Goal: Check status: Check status

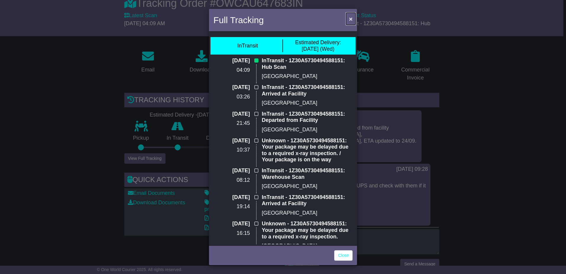
click at [350, 19] on span "×" at bounding box center [351, 18] width 4 height 7
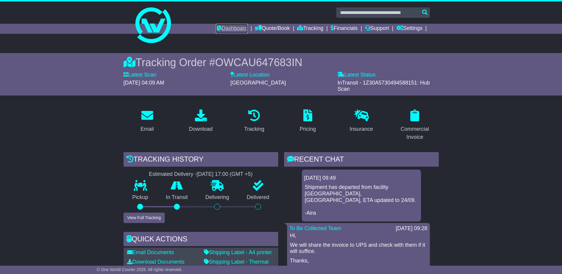
click at [235, 28] on link "Dashboard" at bounding box center [232, 29] width 32 height 10
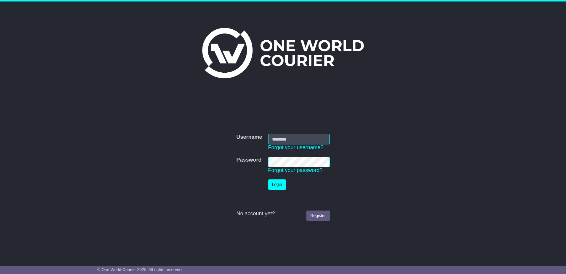
type input "**********"
click at [277, 184] on button "Login" at bounding box center [277, 184] width 18 height 10
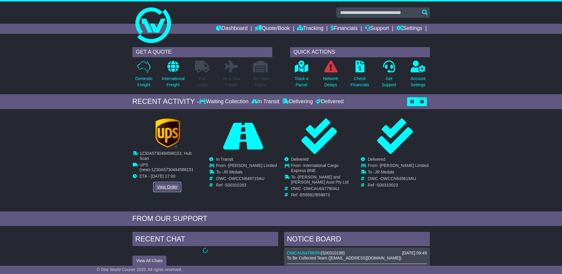
click at [164, 182] on link "View Order" at bounding box center [167, 187] width 28 height 10
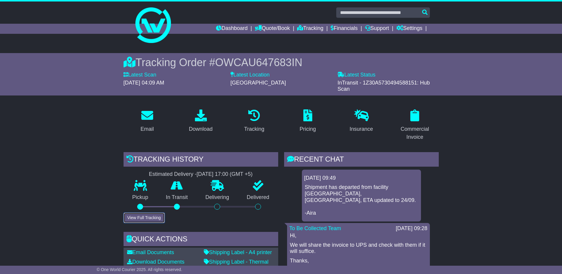
click at [140, 220] on button "View Full Tracking" at bounding box center [144, 217] width 41 height 10
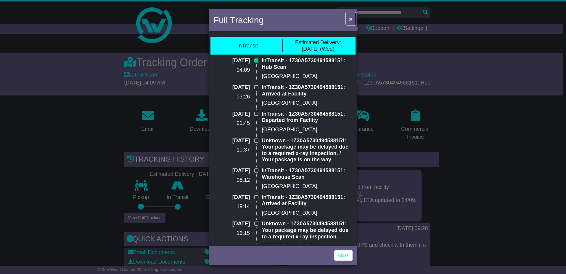
click at [352, 18] on span "×" at bounding box center [351, 18] width 4 height 7
